Goal: Task Accomplishment & Management: Complete application form

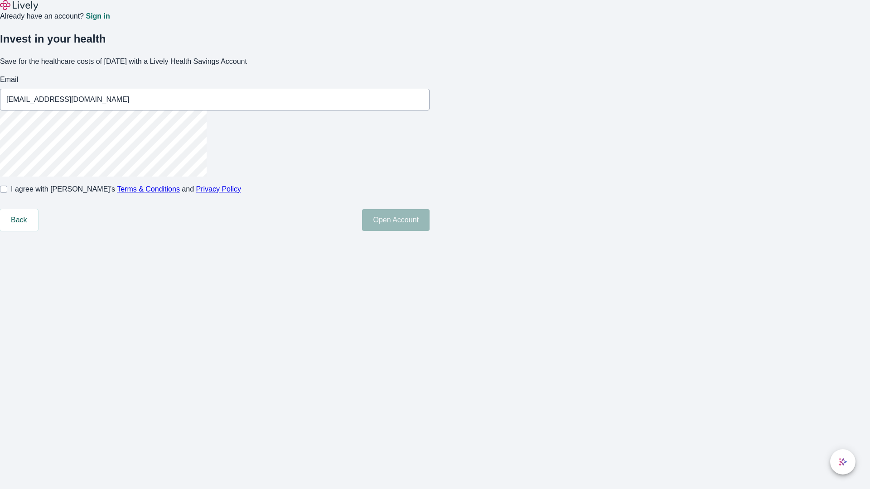
click at [7, 193] on input "I agree with Lively’s Terms & Conditions and Privacy Policy" at bounding box center [3, 189] width 7 height 7
checkbox input "true"
click at [430, 231] on button "Open Account" at bounding box center [396, 220] width 68 height 22
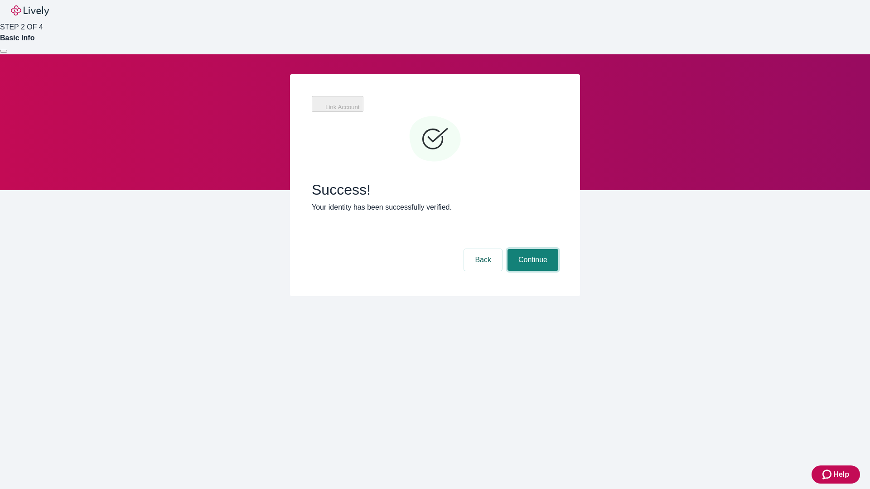
click at [532, 249] on button "Continue" at bounding box center [533, 260] width 51 height 22
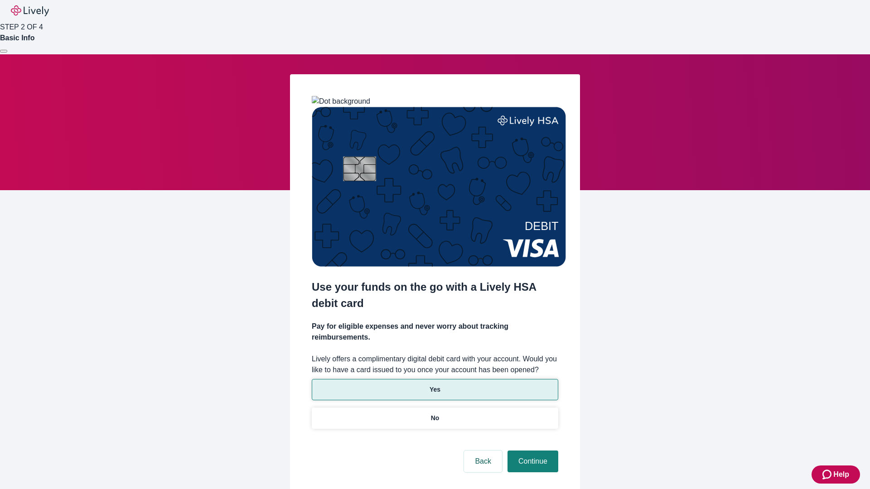
click at [435, 385] on p "Yes" at bounding box center [435, 390] width 11 height 10
click at [532, 451] on button "Continue" at bounding box center [533, 462] width 51 height 22
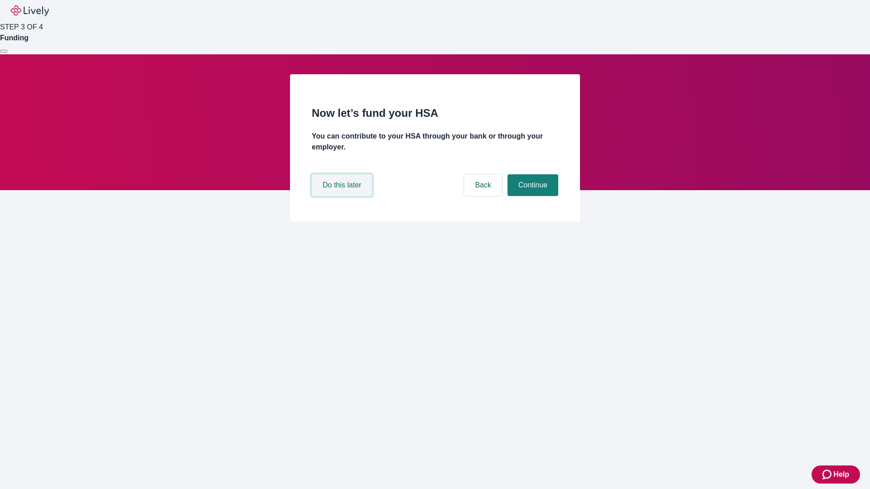
click at [343, 196] on button "Do this later" at bounding box center [342, 185] width 60 height 22
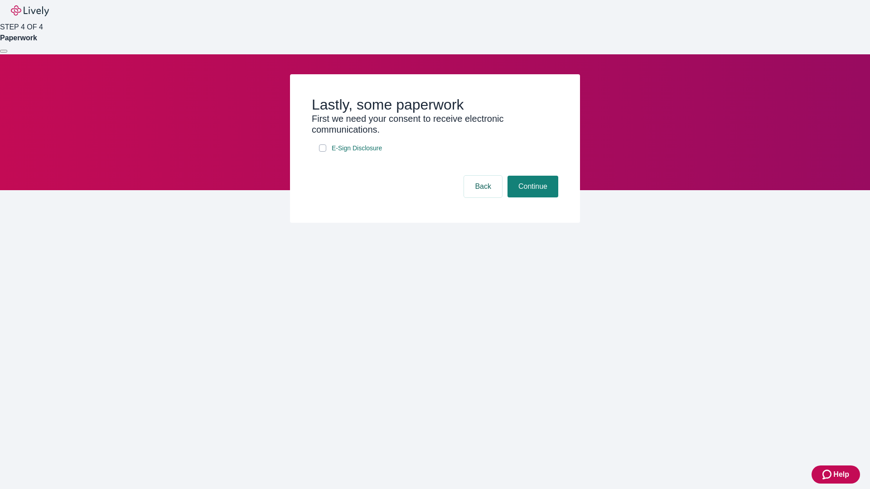
click at [323, 152] on input "E-Sign Disclosure" at bounding box center [322, 148] width 7 height 7
checkbox input "true"
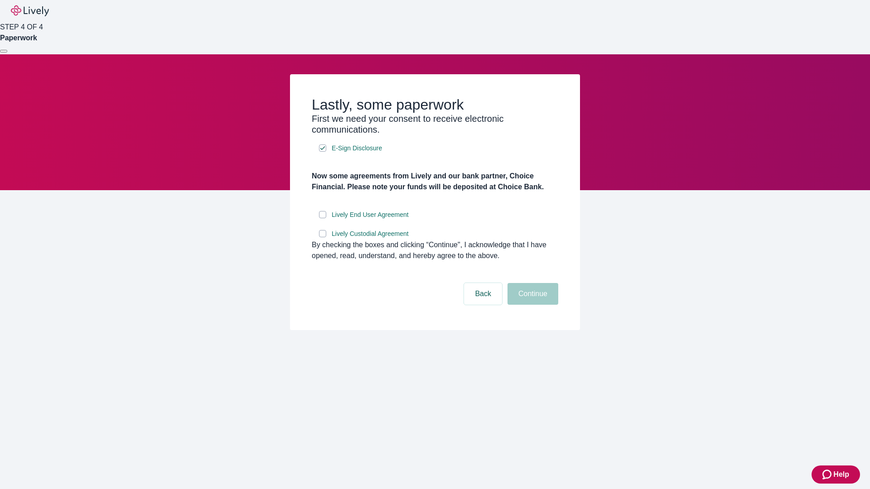
click at [323, 218] on input "Lively End User Agreement" at bounding box center [322, 214] width 7 height 7
checkbox input "true"
click at [323, 237] on input "Lively Custodial Agreement" at bounding box center [322, 233] width 7 height 7
checkbox input "true"
click at [532, 305] on button "Continue" at bounding box center [533, 294] width 51 height 22
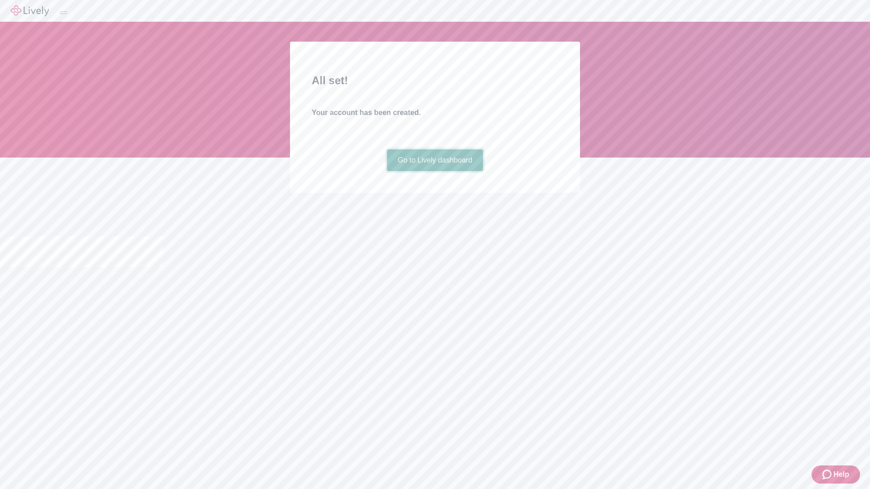
click at [435, 171] on link "Go to Lively dashboard" at bounding box center [435, 161] width 97 height 22
